Goal: Task Accomplishment & Management: Use online tool/utility

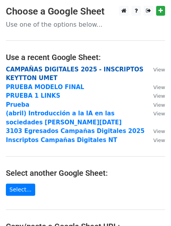
click at [87, 69] on strong "CAMPAÑAS DIGITALES 2025 - INSCRIPTOS KEYTTON UMET" at bounding box center [75, 74] width 138 height 16
click at [108, 69] on strong "CAMPAÑAS DIGITALES 2025 - INSCRIPTOS KEYTTON UMET" at bounding box center [75, 74] width 138 height 16
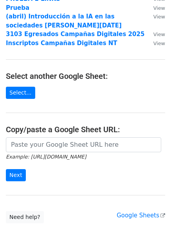
scroll to position [98, 0]
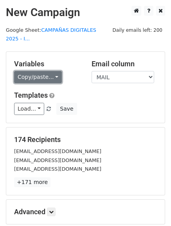
click at [31, 71] on link "Copy/paste..." at bounding box center [38, 77] width 48 height 12
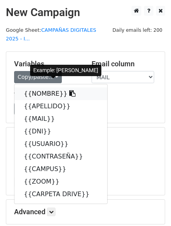
click at [34, 87] on link "{{NOMBRE}}" at bounding box center [60, 93] width 93 height 13
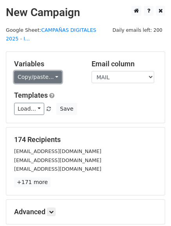
click at [55, 71] on link "Copy/paste..." at bounding box center [38, 77] width 48 height 12
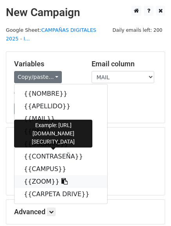
click at [43, 175] on link "{{ZOOM}}" at bounding box center [60, 181] width 93 height 13
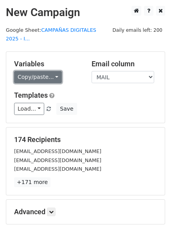
click at [40, 71] on link "Copy/paste..." at bounding box center [38, 77] width 48 height 12
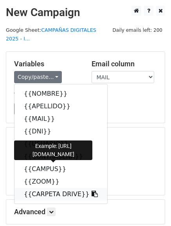
click at [51, 188] on link "{{CARPETA DRIVE}}" at bounding box center [60, 194] width 93 height 13
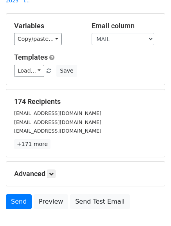
scroll to position [79, 0]
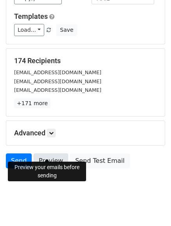
click at [55, 153] on link "Preview" at bounding box center [51, 160] width 34 height 15
click at [47, 153] on link "Preview" at bounding box center [51, 160] width 34 height 15
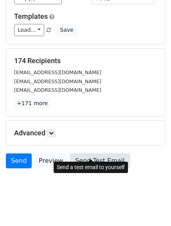
click at [85, 153] on link "Send Test Email" at bounding box center [100, 160] width 60 height 15
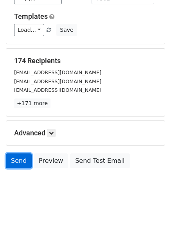
click at [14, 154] on link "Send" at bounding box center [19, 160] width 26 height 15
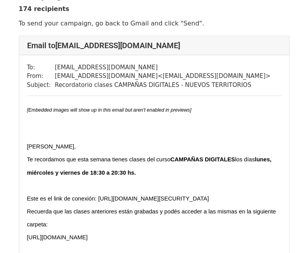
scroll to position [9, 0]
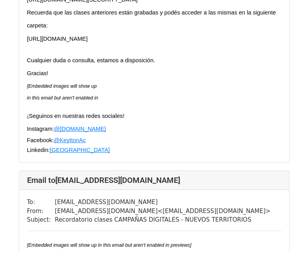
scroll to position [582, 0]
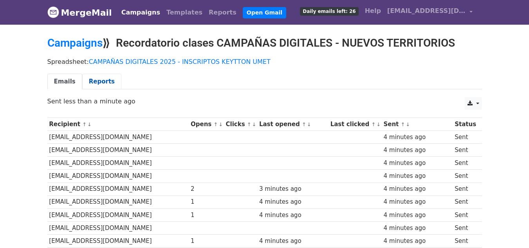
click at [97, 79] on link "Reports" at bounding box center [101, 82] width 39 height 16
